Goal: Information Seeking & Learning: Find specific fact

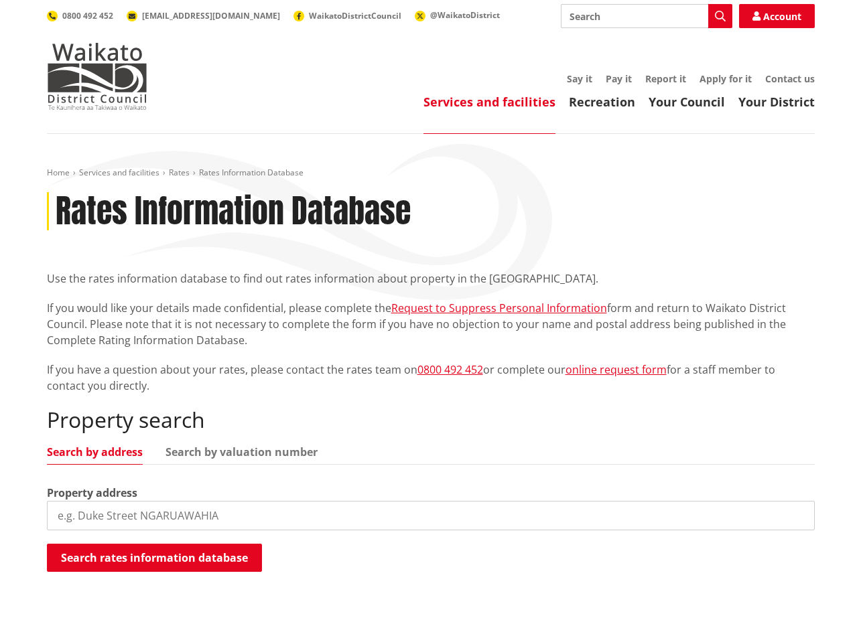
click at [139, 521] on input "search" at bounding box center [431, 515] width 768 height 29
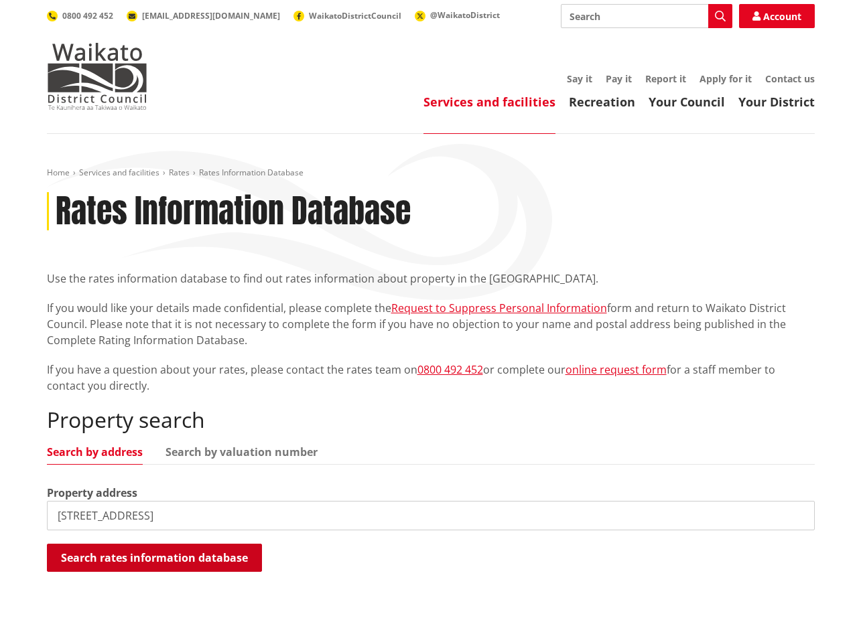
type input "[STREET_ADDRESS]"
click at [225, 553] on button "Search rates information database" at bounding box center [154, 558] width 215 height 28
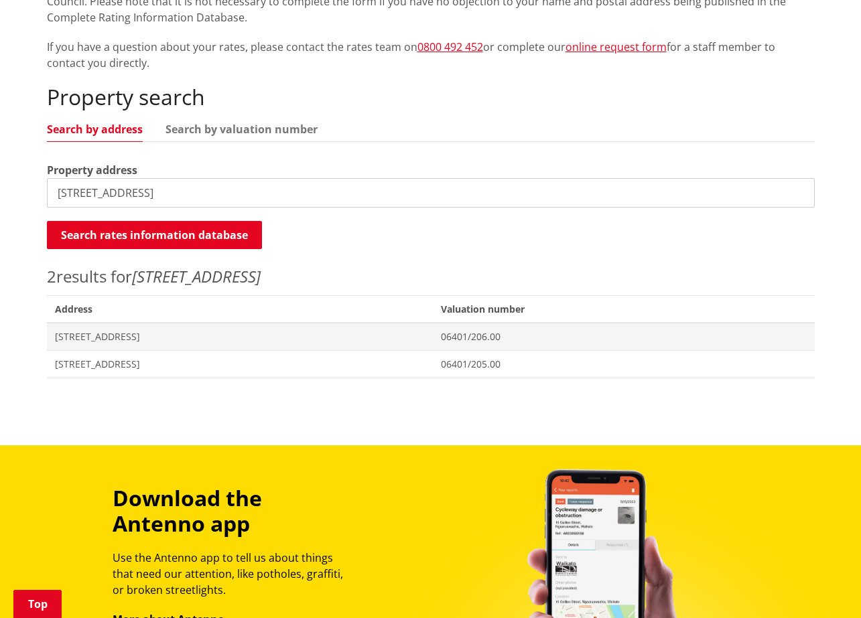
scroll to position [338, 0]
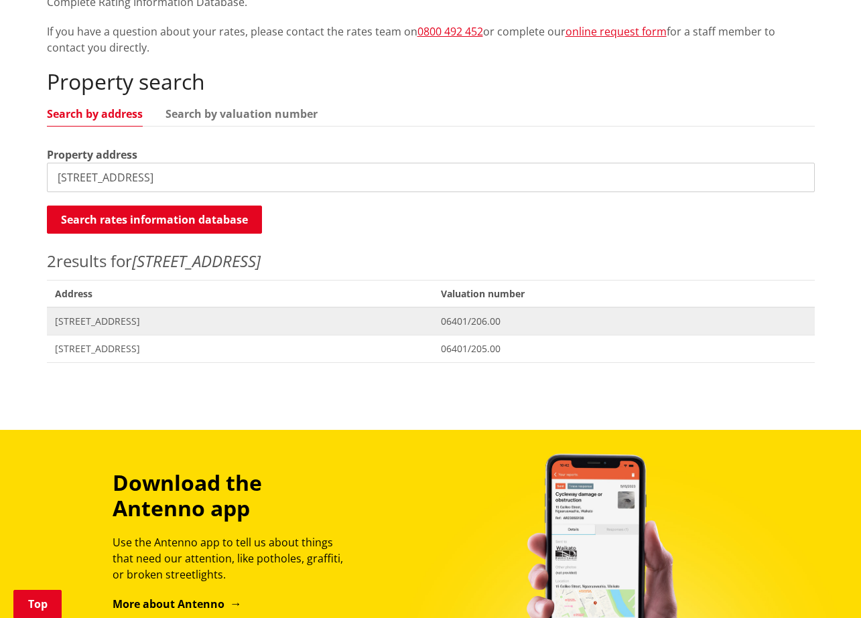
click at [127, 320] on span "[STREET_ADDRESS]" at bounding box center [240, 321] width 371 height 13
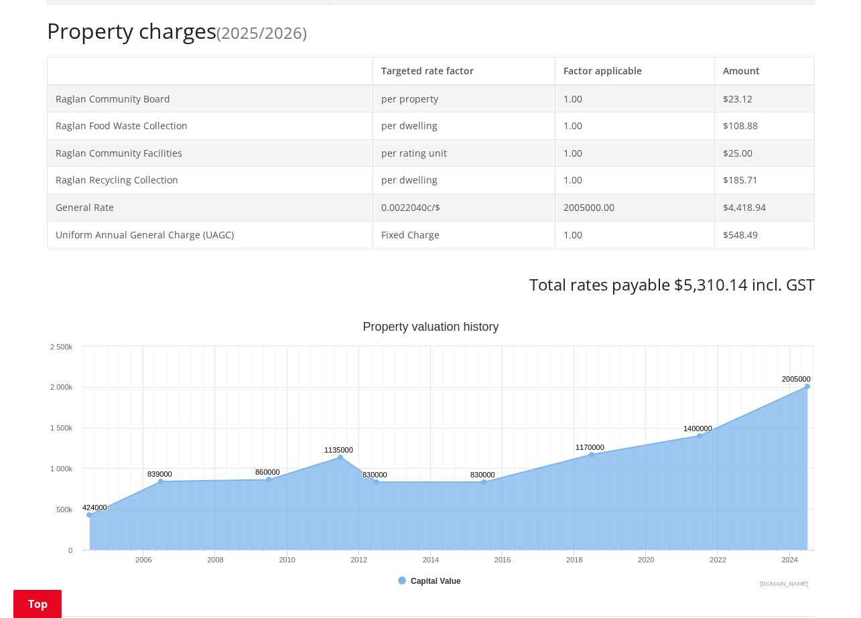
scroll to position [570, 0]
